Goal: Navigation & Orientation: Find specific page/section

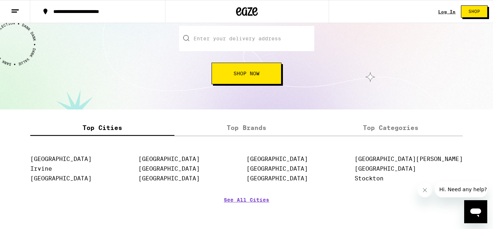
scroll to position [968, 0]
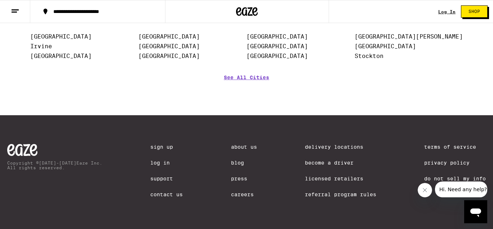
click at [242, 193] on link "Careers" at bounding box center [244, 195] width 26 height 6
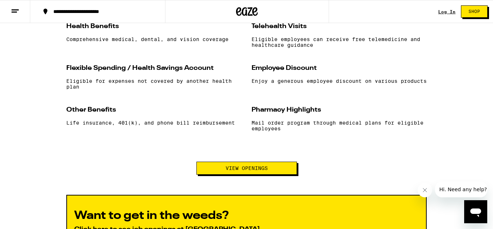
scroll to position [687, 0]
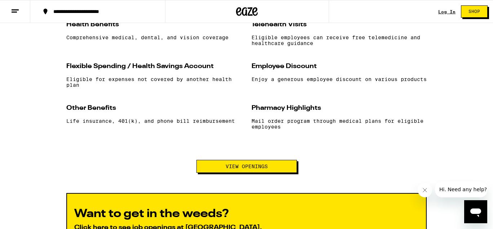
click at [252, 169] on button "View Openings" at bounding box center [247, 166] width 101 height 13
